Goal: Information Seeking & Learning: Learn about a topic

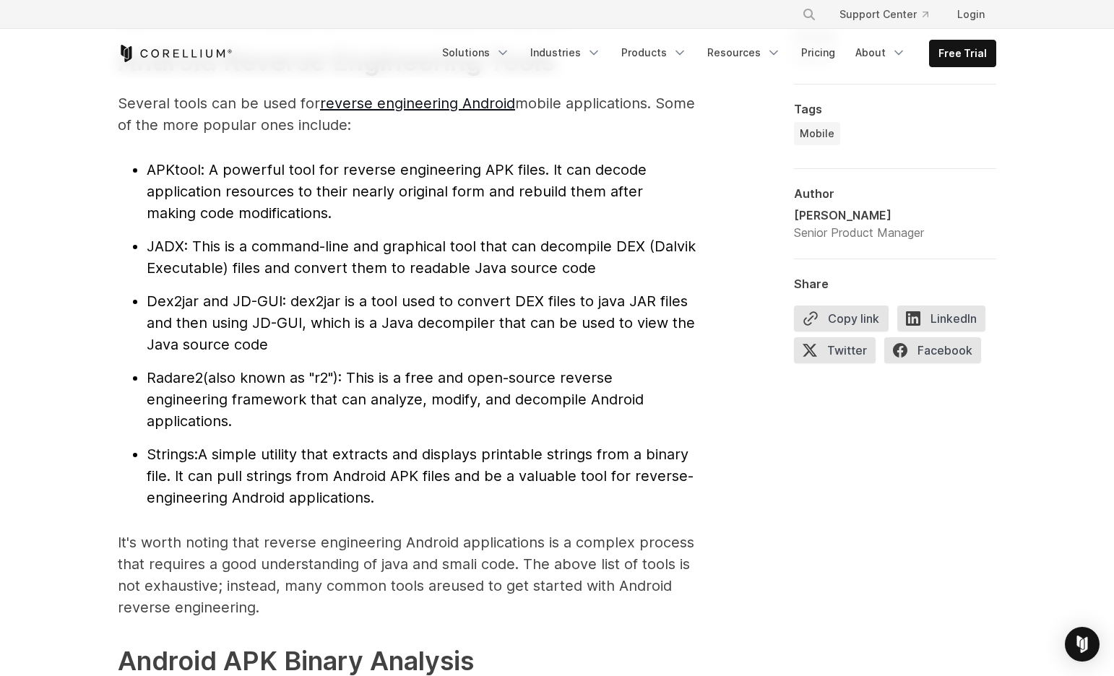
scroll to position [1546, 0]
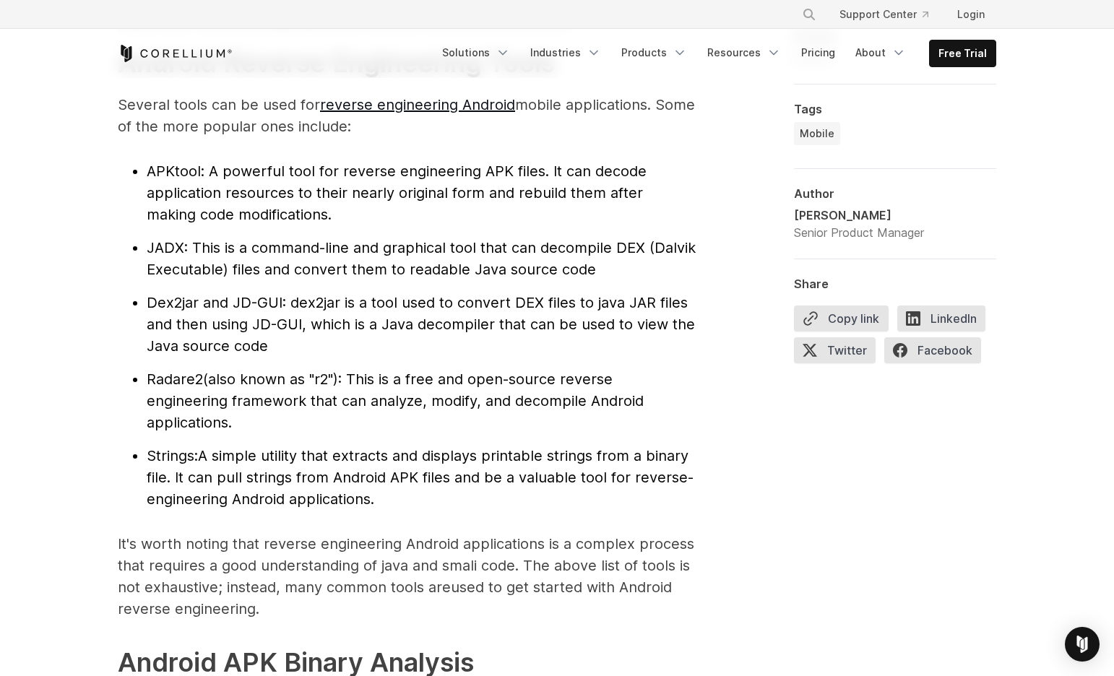
click at [178, 176] on span "APKtool" at bounding box center [174, 171] width 54 height 17
click at [176, 305] on span "Dex2jar and JD-GUI" at bounding box center [215, 302] width 136 height 17
copy span "Dex2jar"
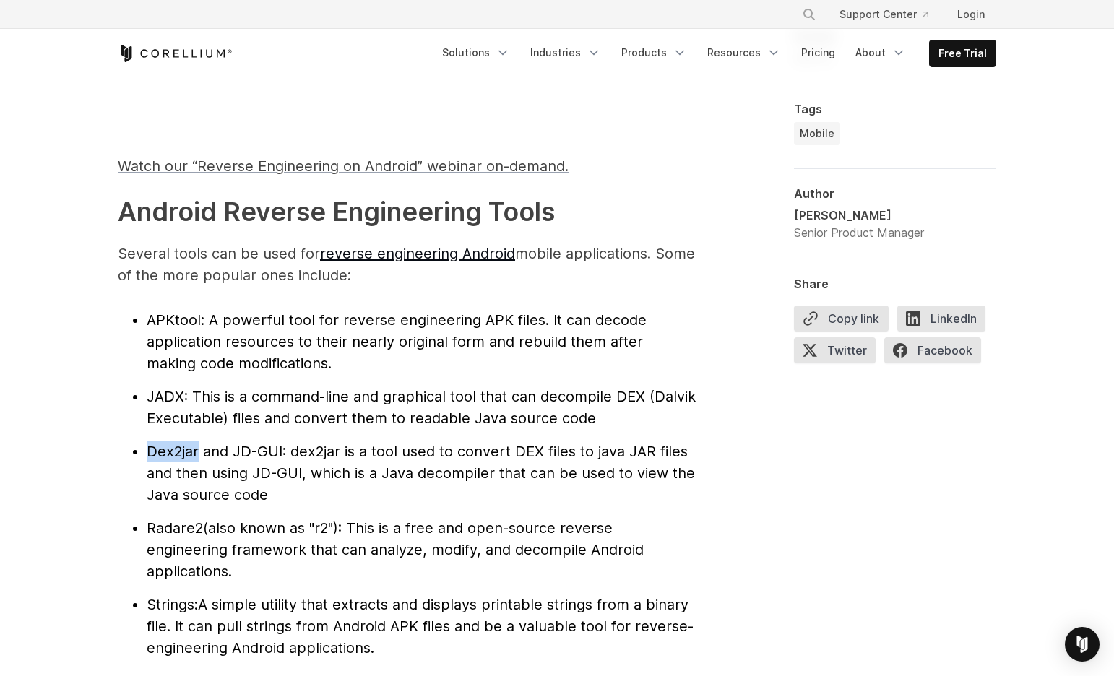
scroll to position [1421, 0]
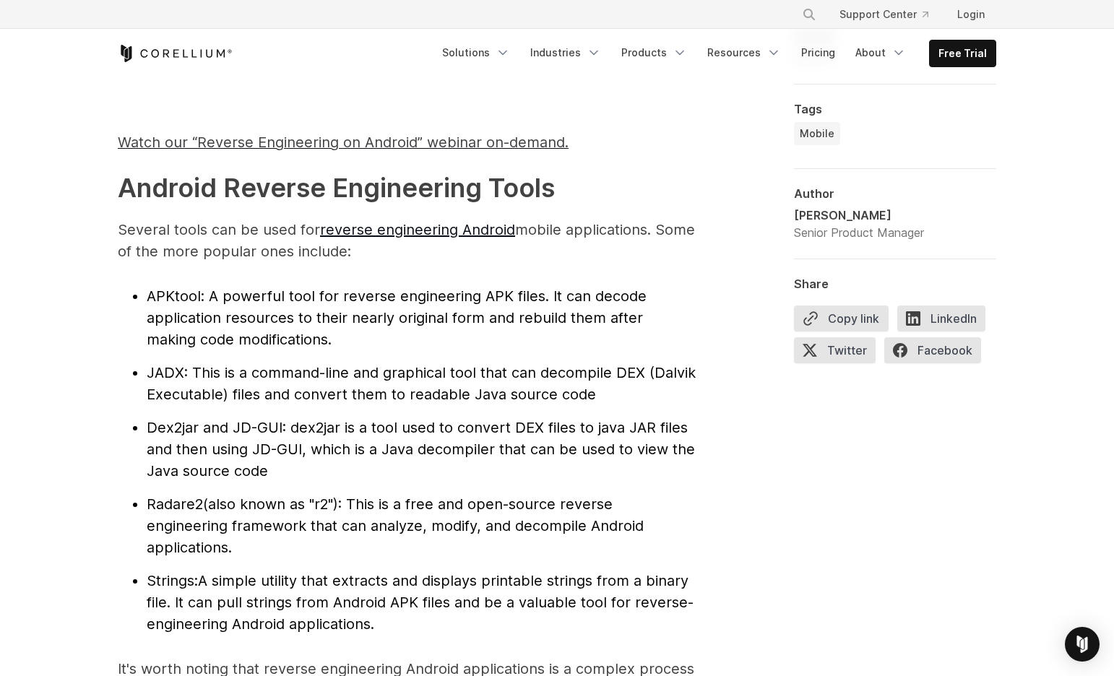
click at [168, 374] on span "JADX" at bounding box center [166, 372] width 38 height 17
copy span "JADX"
click at [177, 302] on span "APKtool" at bounding box center [174, 295] width 54 height 17
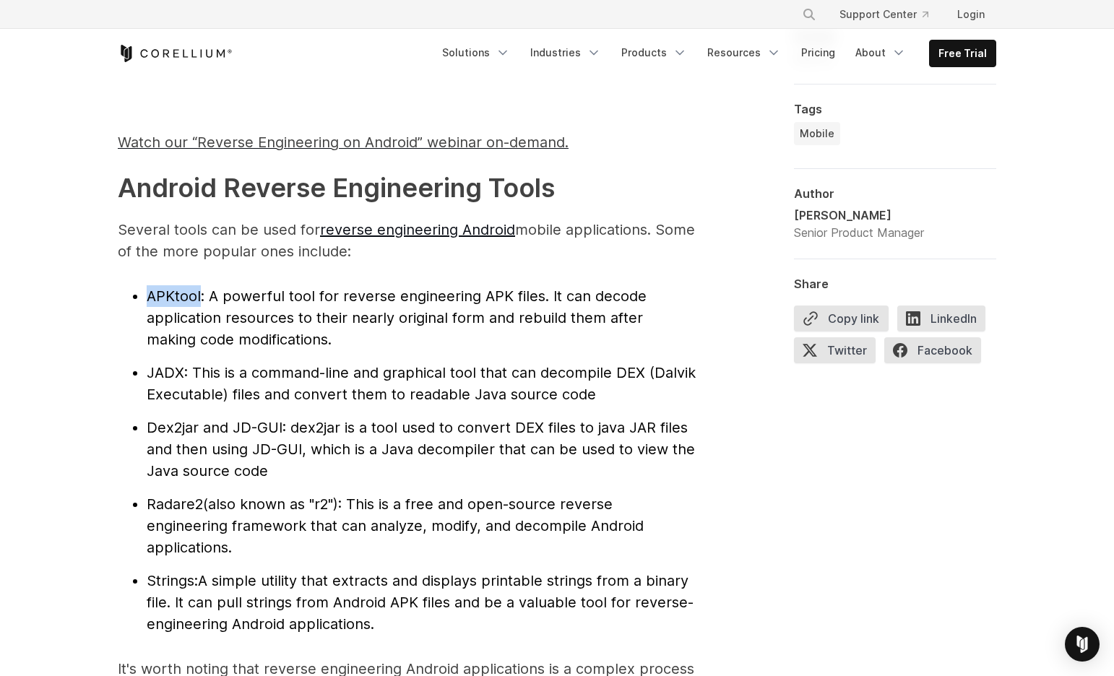
copy span "APKtool"
